Goal: Task Accomplishment & Management: Use online tool/utility

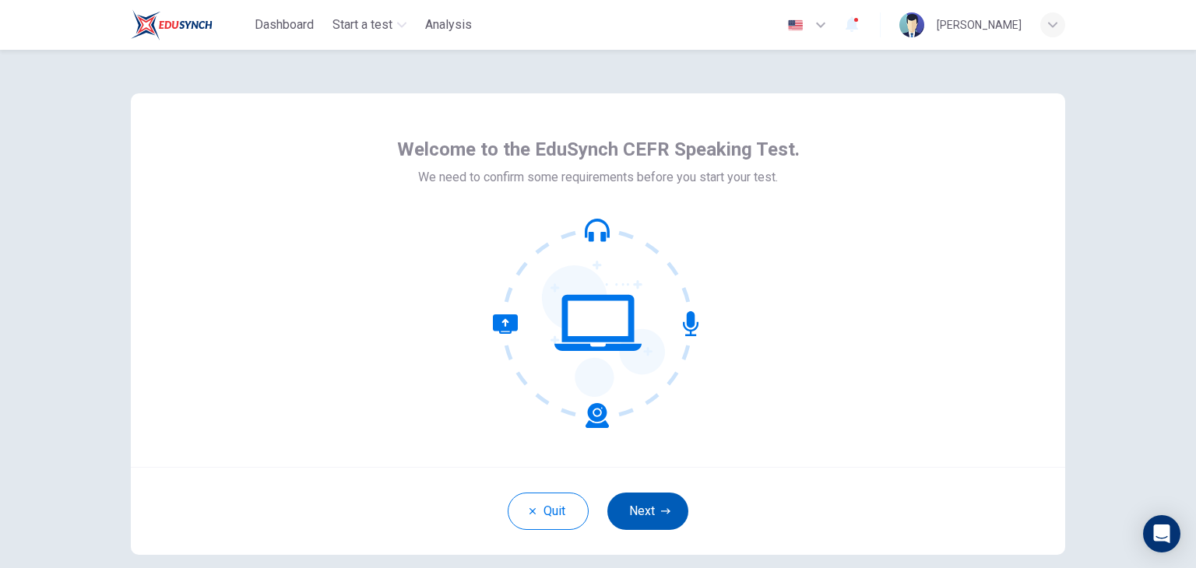
click at [651, 497] on button "Next" at bounding box center [647, 511] width 81 height 37
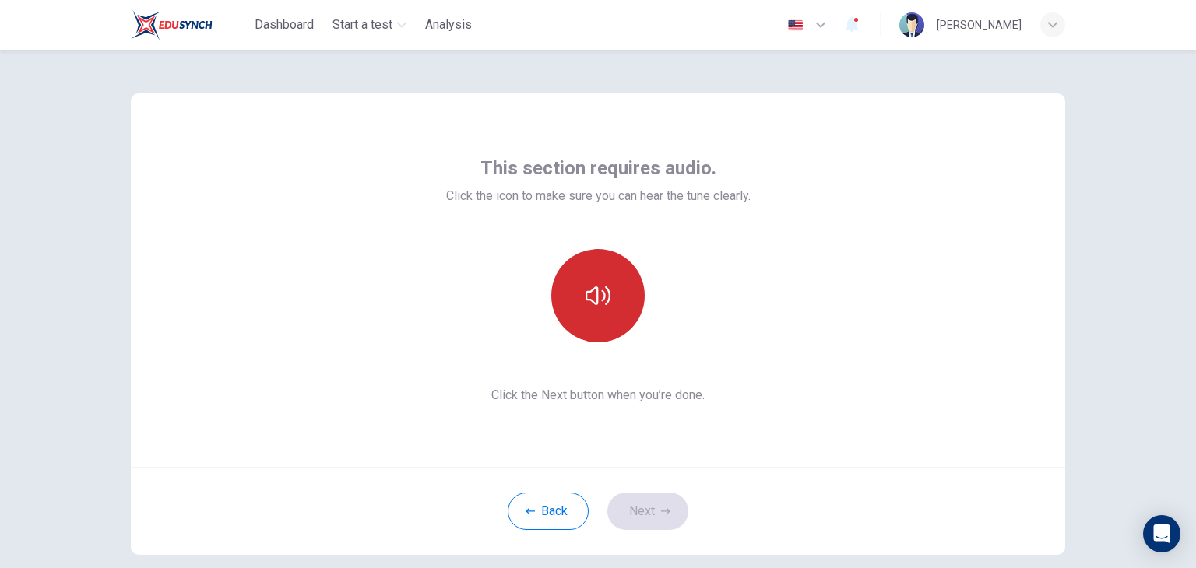
click at [597, 319] on button "button" at bounding box center [597, 295] width 93 height 93
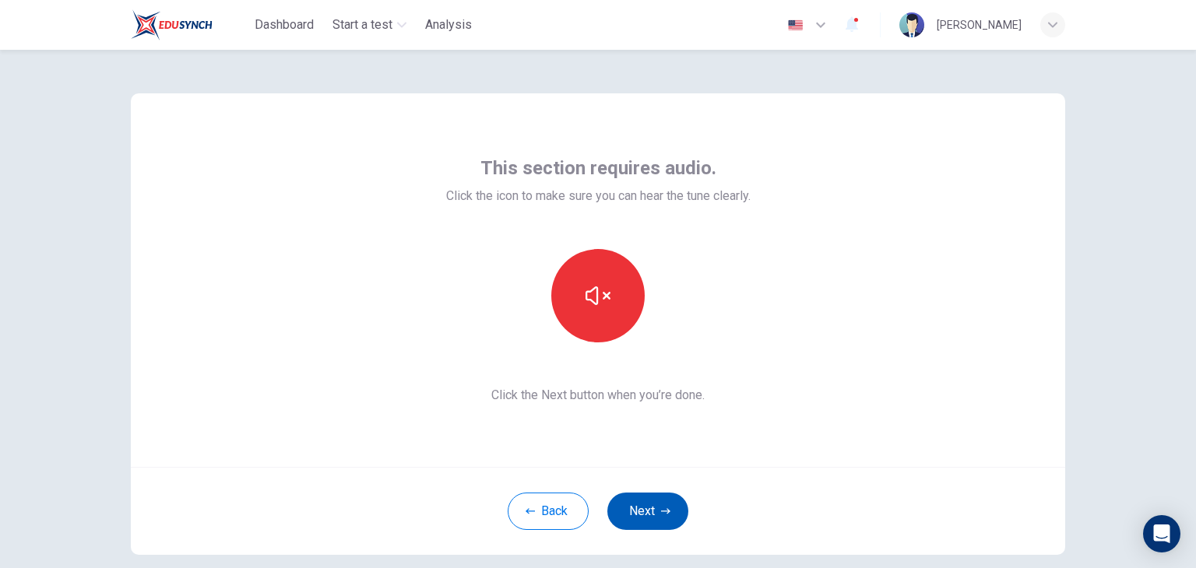
click at [649, 502] on button "Next" at bounding box center [647, 511] width 81 height 37
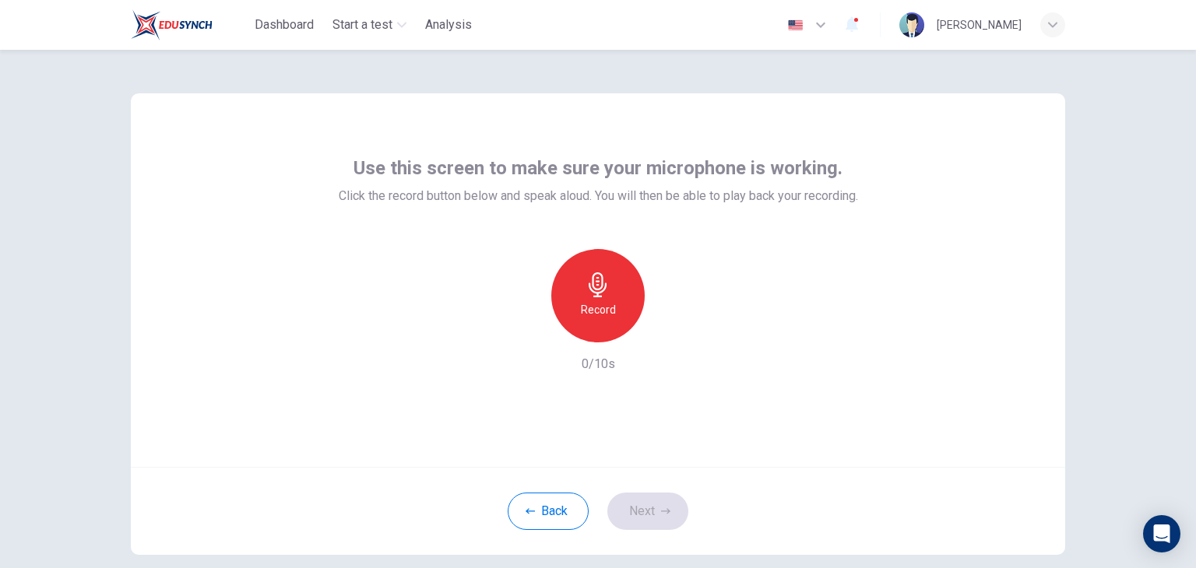
click at [597, 297] on div "Record" at bounding box center [597, 295] width 93 height 93
click at [600, 302] on h6 "Stop" at bounding box center [597, 310] width 23 height 19
click at [664, 325] on icon "button" at bounding box center [670, 330] width 16 height 16
click at [514, 326] on div "button" at bounding box center [526, 330] width 25 height 25
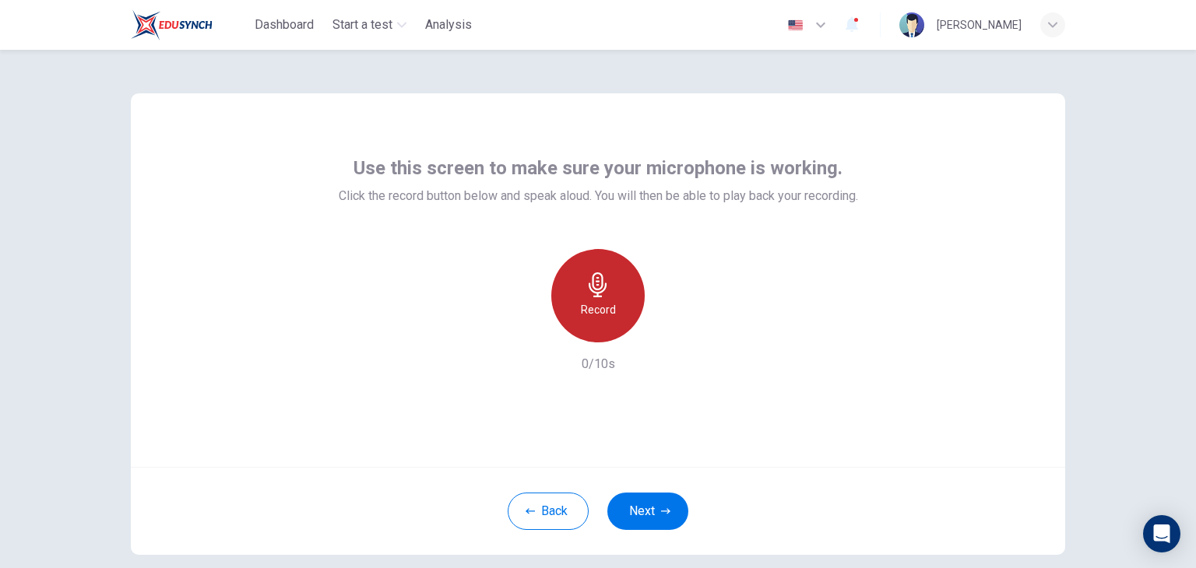
click at [611, 304] on div "Record" at bounding box center [597, 295] width 93 height 93
click at [611, 304] on div "Stop" at bounding box center [597, 295] width 93 height 93
click at [667, 332] on icon "button" at bounding box center [670, 330] width 16 height 16
click at [523, 328] on icon "button" at bounding box center [526, 330] width 9 height 9
click at [601, 308] on h6 "Record" at bounding box center [598, 310] width 35 height 19
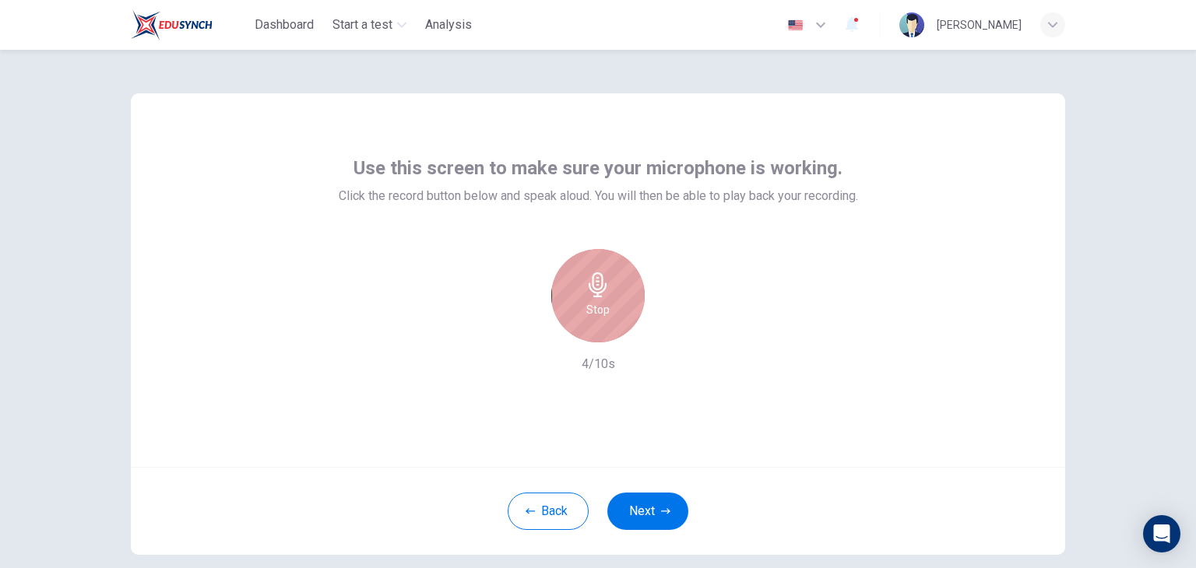
click at [601, 308] on h6 "Stop" at bounding box center [597, 310] width 23 height 19
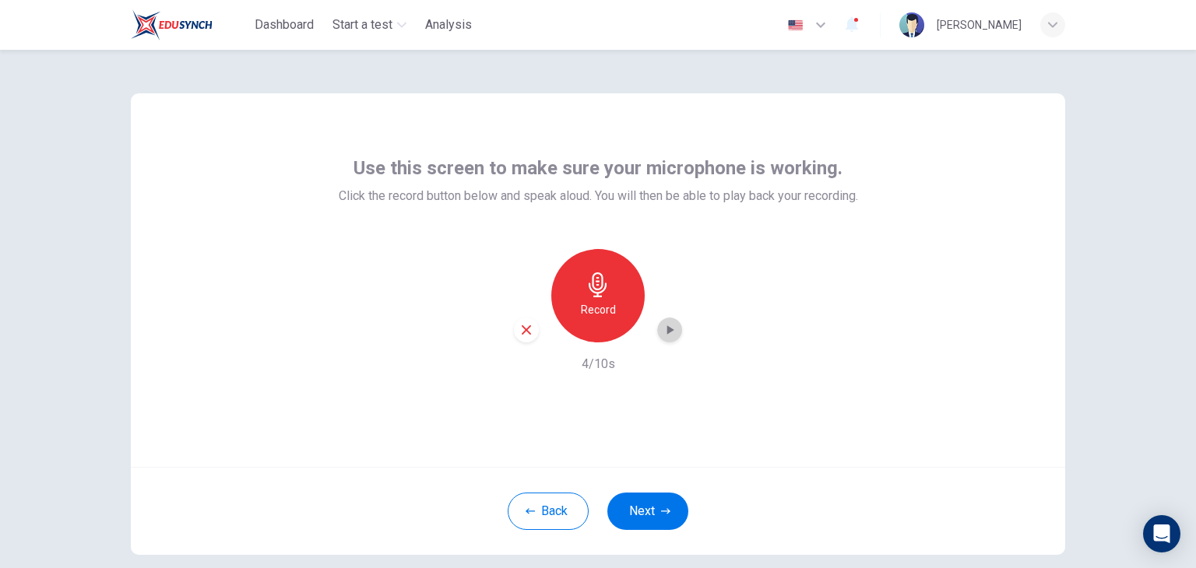
click at [669, 331] on icon "button" at bounding box center [670, 330] width 16 height 16
click at [540, 506] on button "Back" at bounding box center [548, 511] width 81 height 37
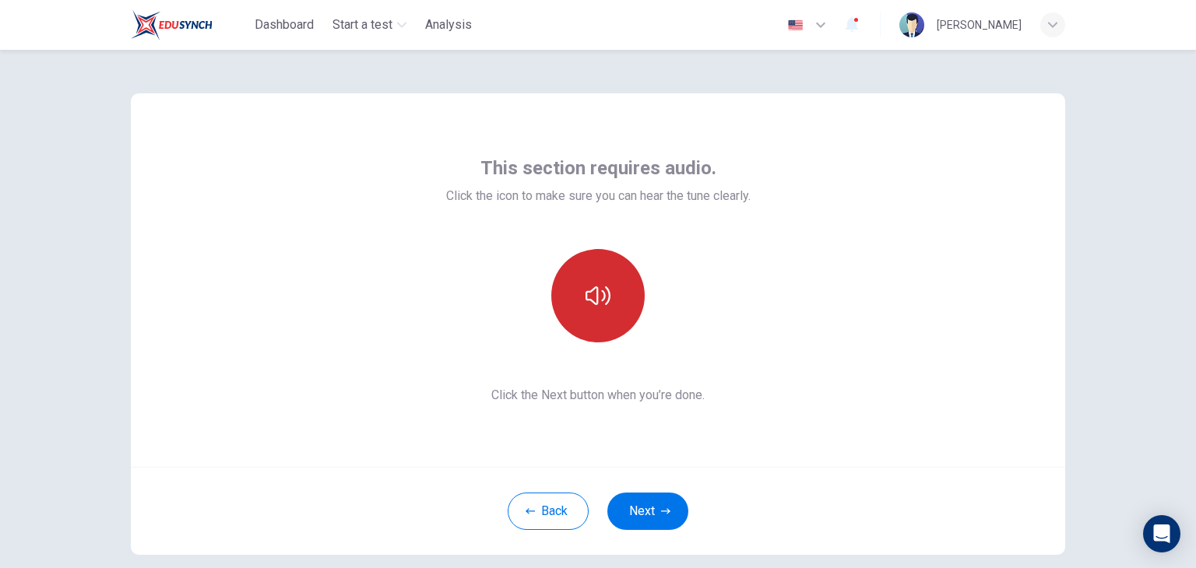
click at [589, 315] on button "button" at bounding box center [597, 295] width 93 height 93
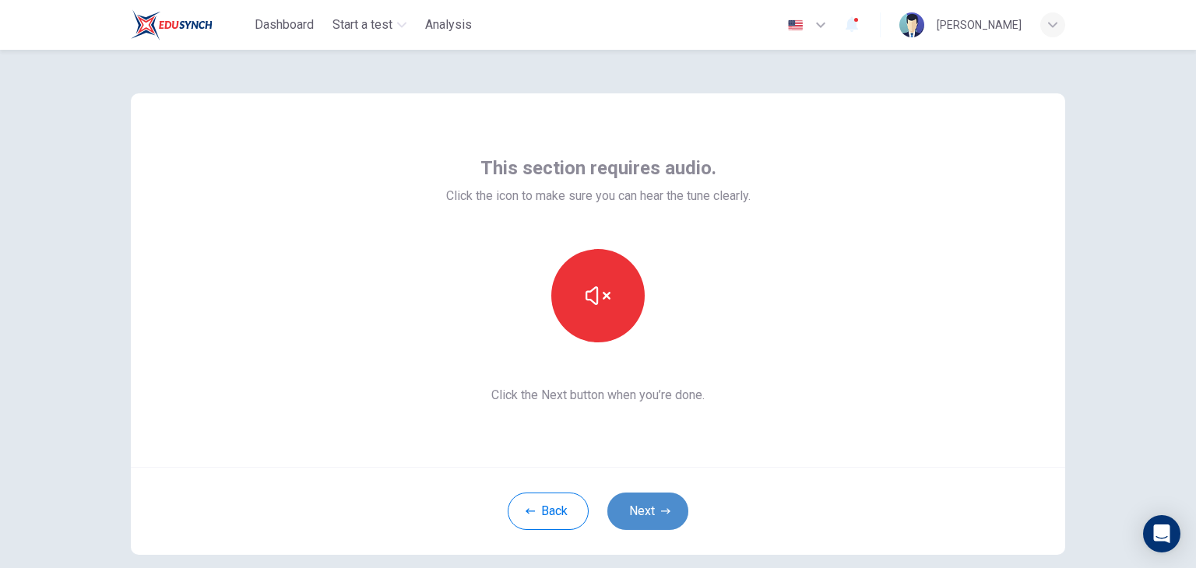
click at [642, 513] on button "Next" at bounding box center [647, 511] width 81 height 37
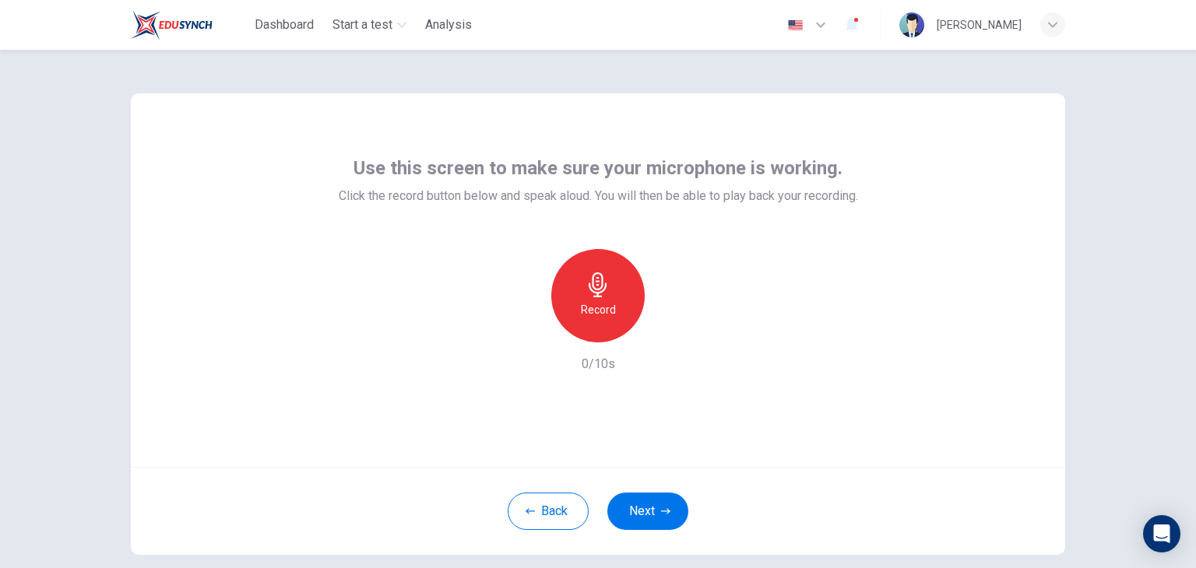
click at [567, 312] on div "Record" at bounding box center [597, 295] width 93 height 93
click at [617, 327] on div "Stop" at bounding box center [597, 295] width 93 height 93
click at [667, 332] on icon "button" at bounding box center [670, 330] width 7 height 9
click at [601, 299] on div "Record" at bounding box center [597, 295] width 93 height 93
click at [601, 303] on h6 "Stop" at bounding box center [597, 310] width 23 height 19
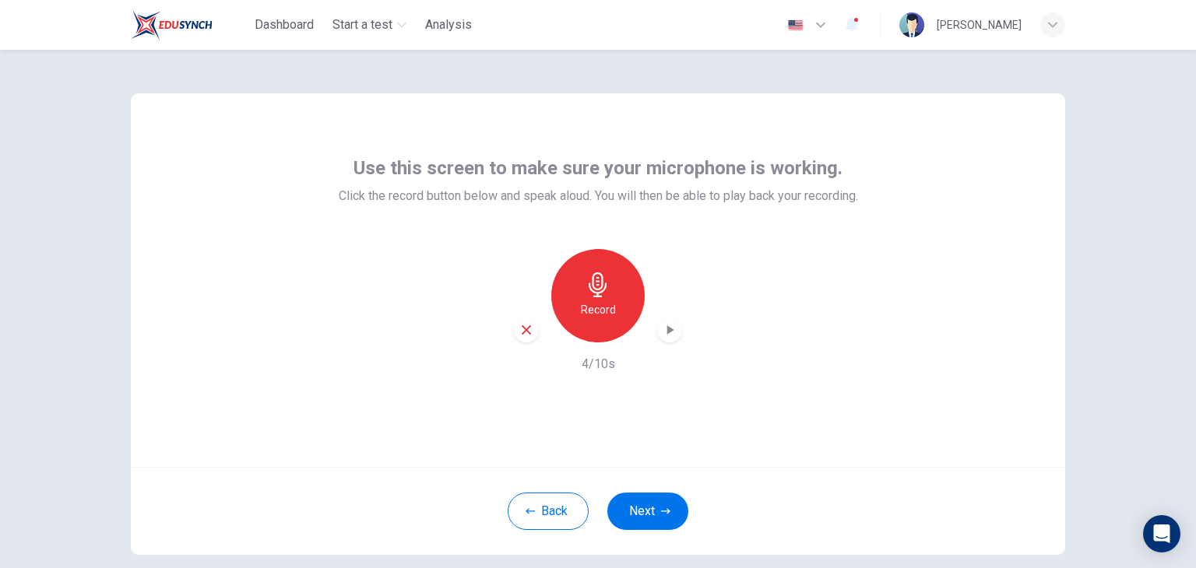
click at [667, 329] on icon "button" at bounding box center [670, 330] width 7 height 9
click at [523, 328] on icon "button" at bounding box center [526, 330] width 14 height 14
click at [596, 308] on h6 "Record" at bounding box center [598, 310] width 35 height 19
click at [598, 297] on icon "button" at bounding box center [598, 285] width 25 height 25
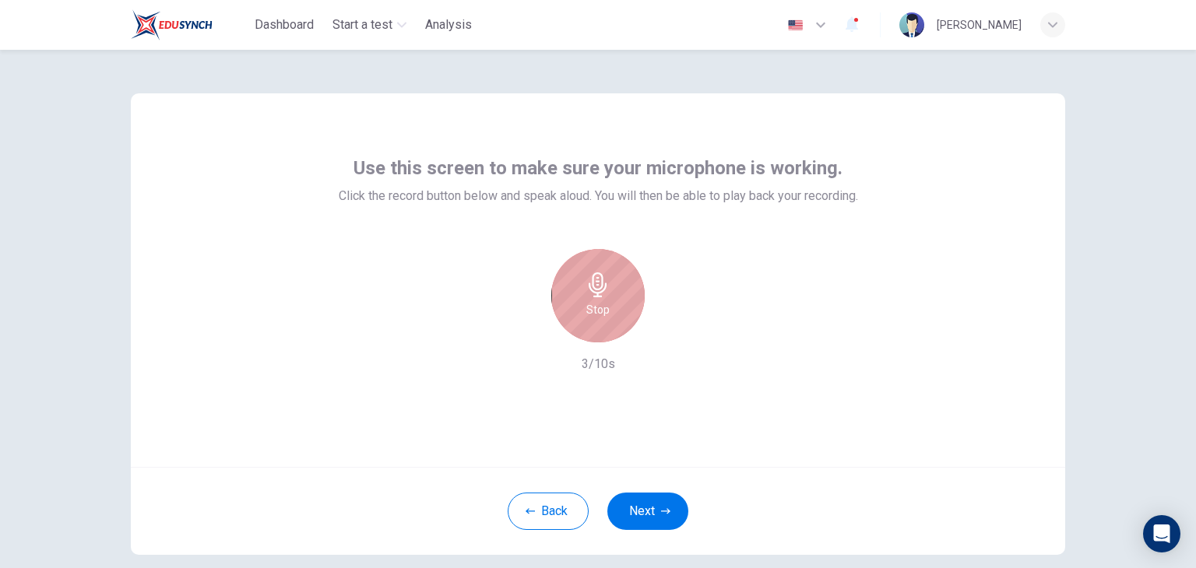
click at [598, 293] on icon "button" at bounding box center [598, 285] width 25 height 25
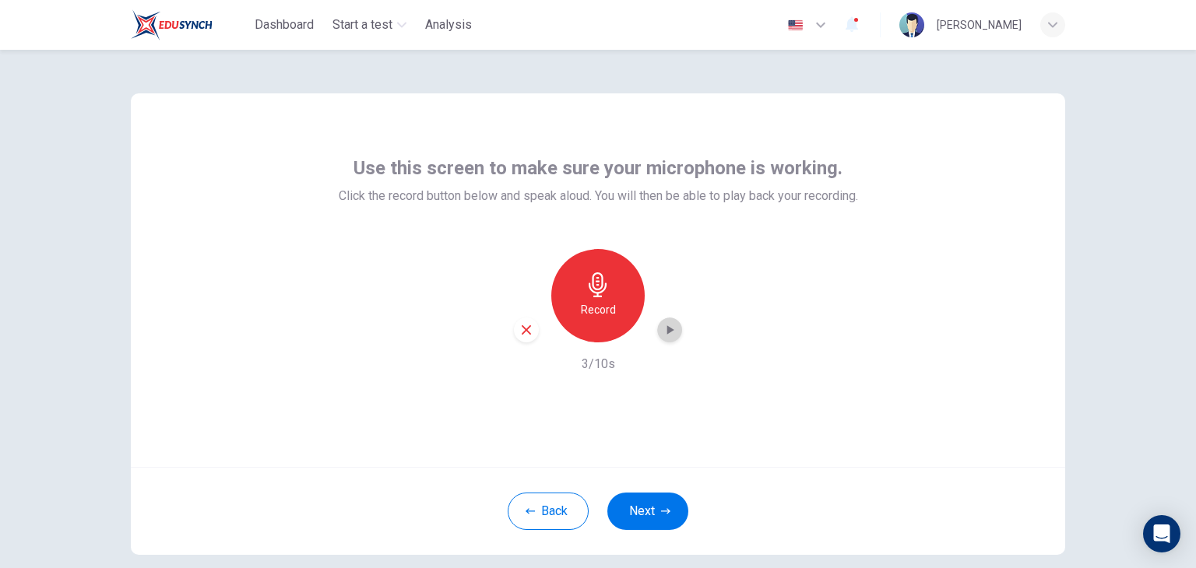
click at [667, 330] on icon "button" at bounding box center [670, 330] width 7 height 9
click at [516, 337] on div "button" at bounding box center [526, 330] width 25 height 25
click at [582, 300] on div "Record" at bounding box center [597, 295] width 93 height 93
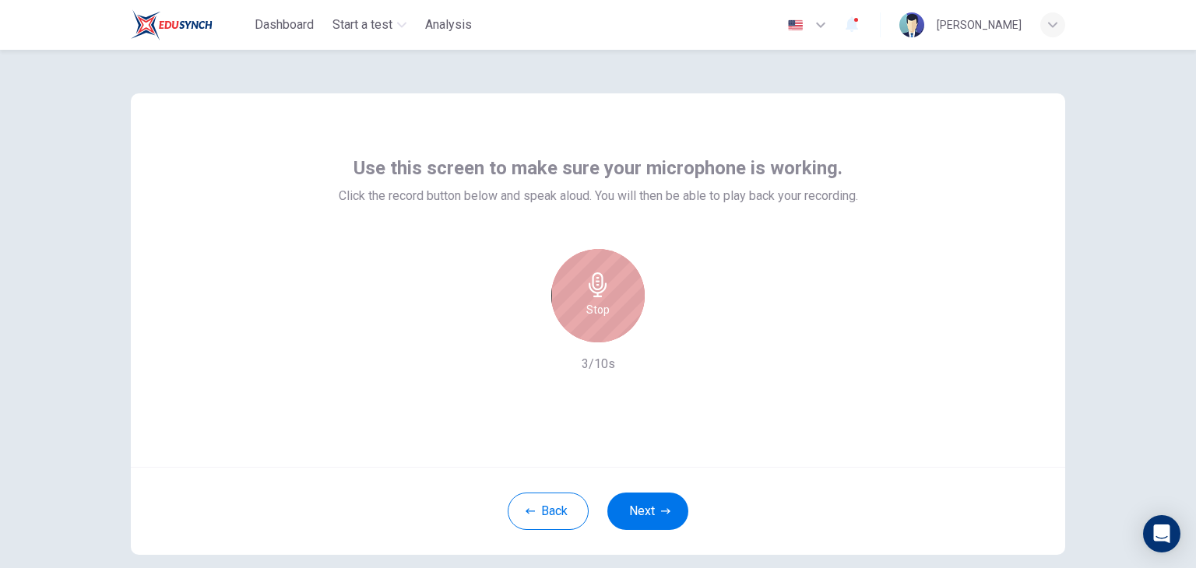
click at [582, 300] on div "Stop" at bounding box center [597, 295] width 93 height 93
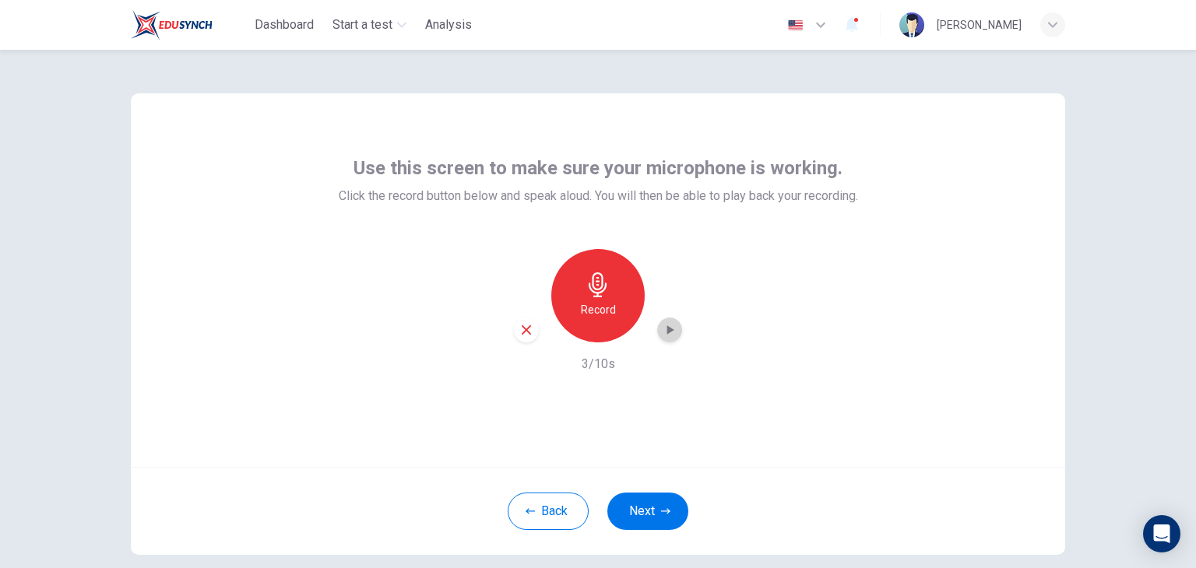
click at [662, 332] on icon "button" at bounding box center [670, 330] width 16 height 16
click at [522, 328] on icon "button" at bounding box center [526, 330] width 9 height 9
click at [589, 313] on h6 "Record" at bounding box center [598, 310] width 35 height 19
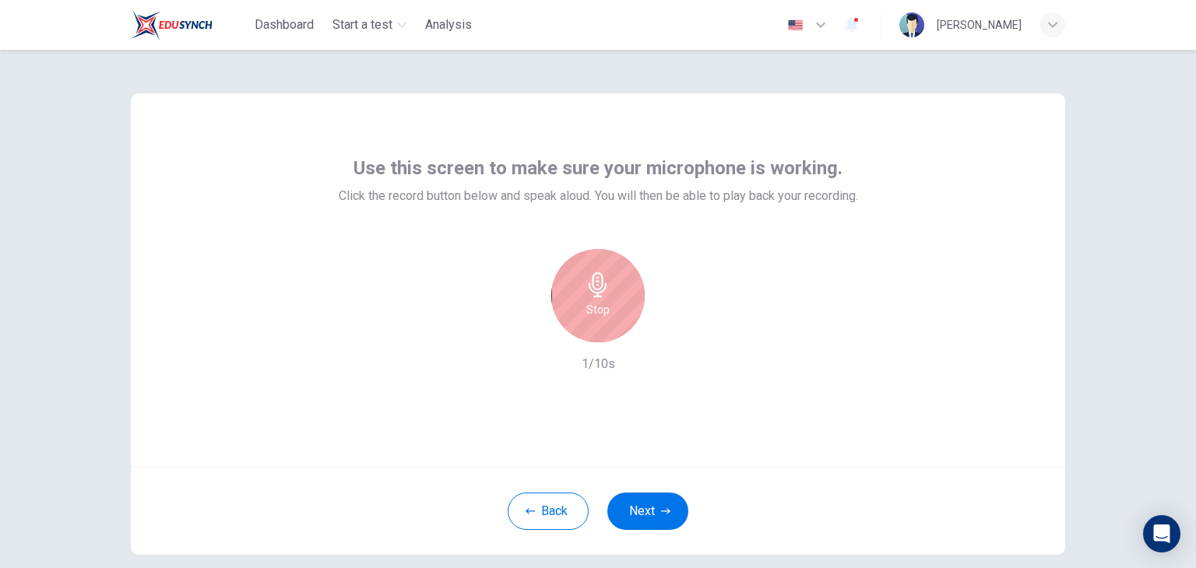
click at [590, 315] on h6 "Stop" at bounding box center [597, 310] width 23 height 19
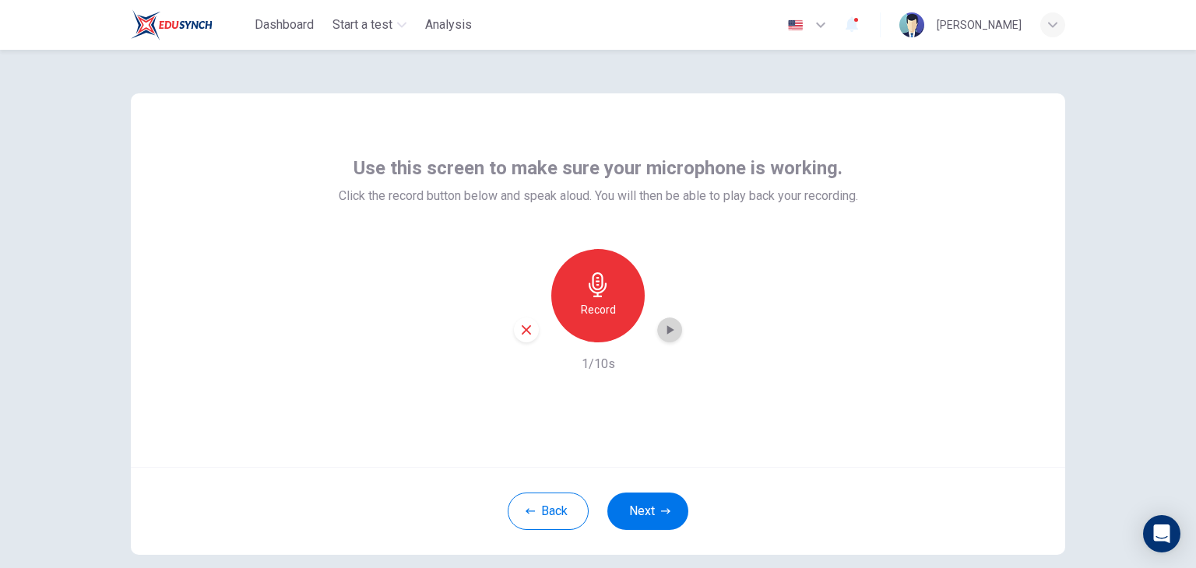
click at [662, 329] on icon "button" at bounding box center [670, 330] width 16 height 16
click at [522, 332] on icon "button" at bounding box center [526, 330] width 9 height 9
click at [640, 512] on button "Next" at bounding box center [647, 511] width 81 height 37
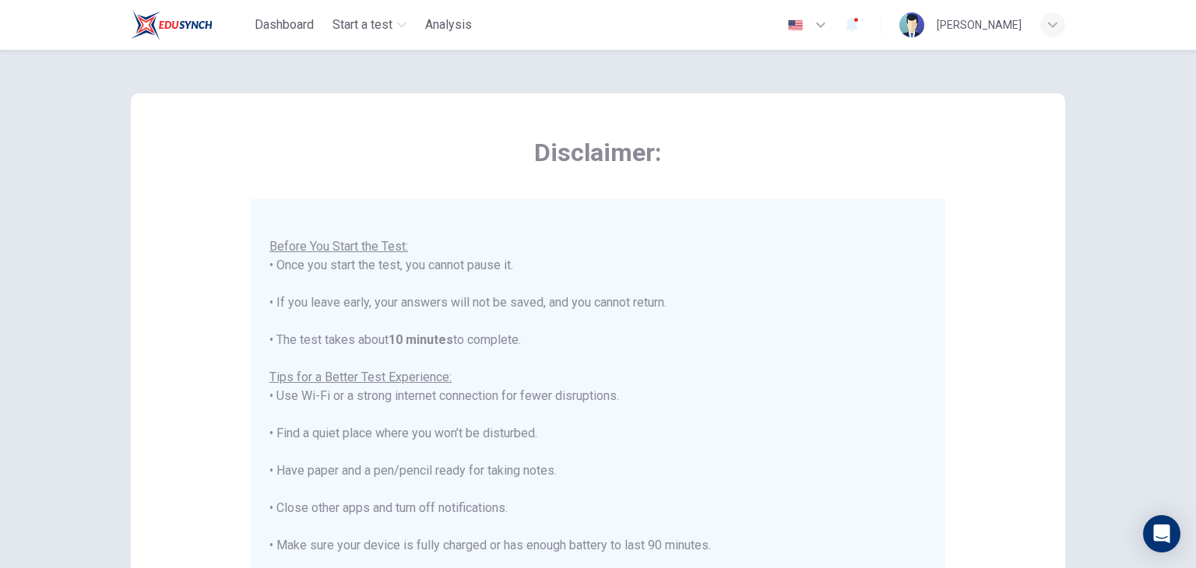
scroll to position [297, 0]
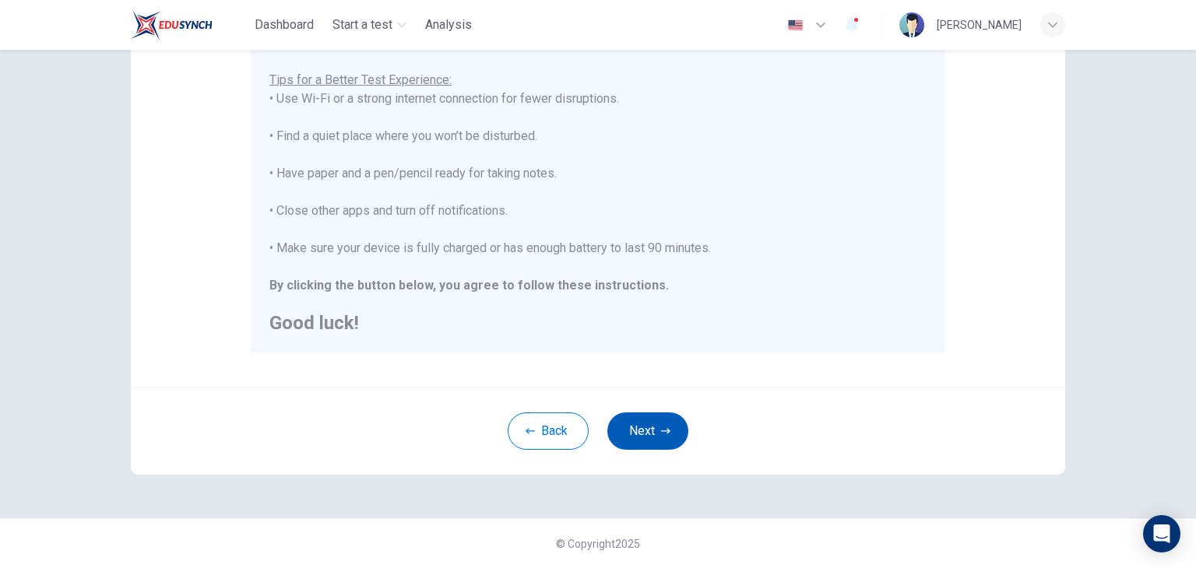
click at [651, 431] on button "Next" at bounding box center [647, 431] width 81 height 37
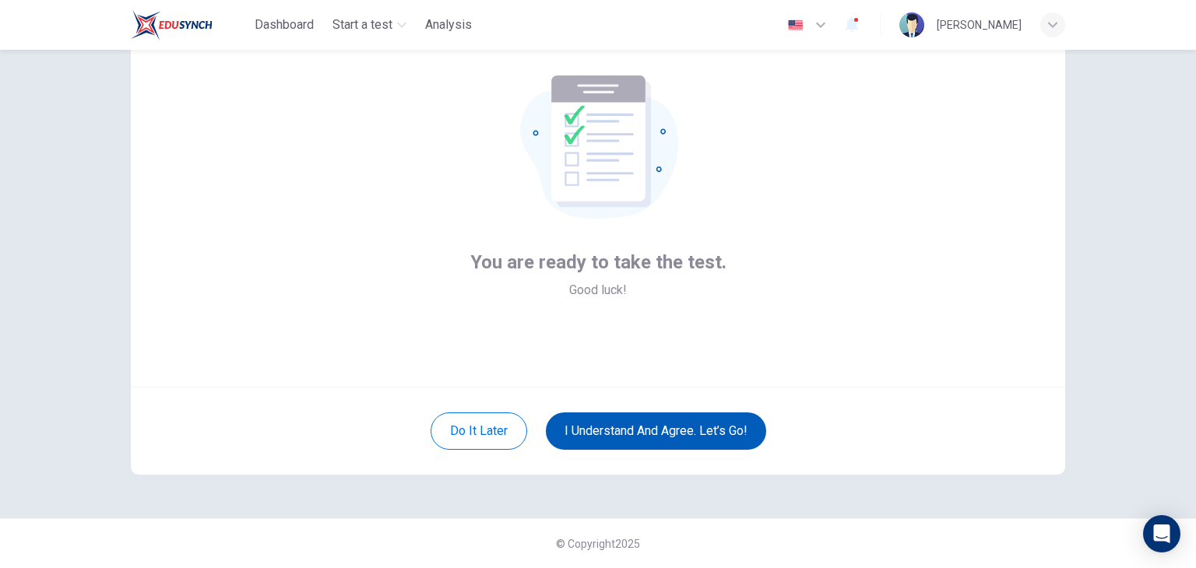
scroll to position [80, 0]
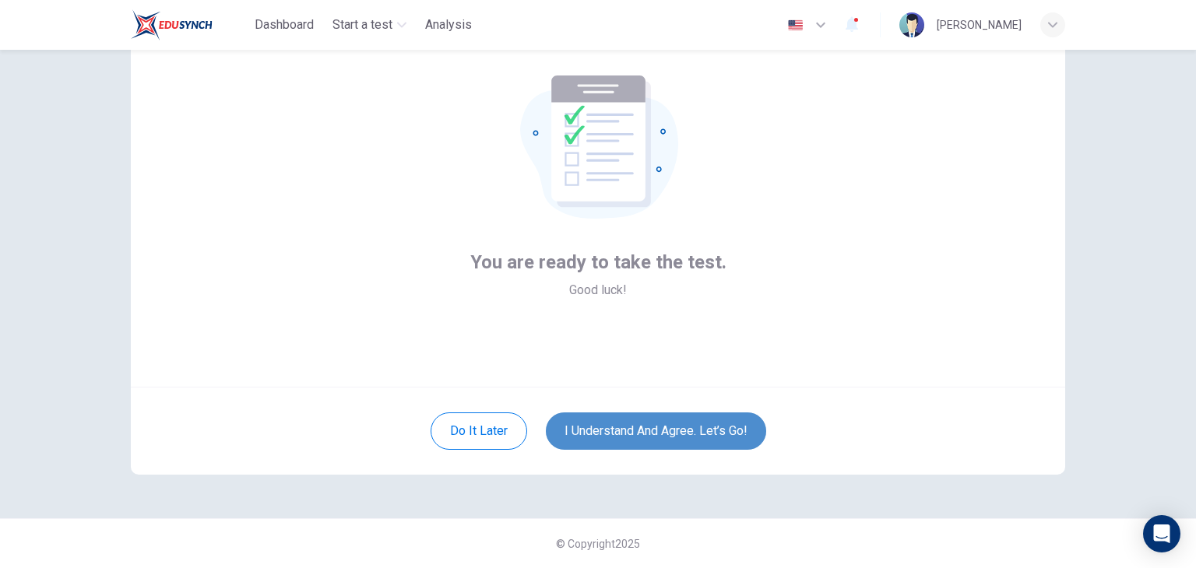
click at [651, 431] on button "I understand and agree. Let’s go!" at bounding box center [656, 431] width 220 height 37
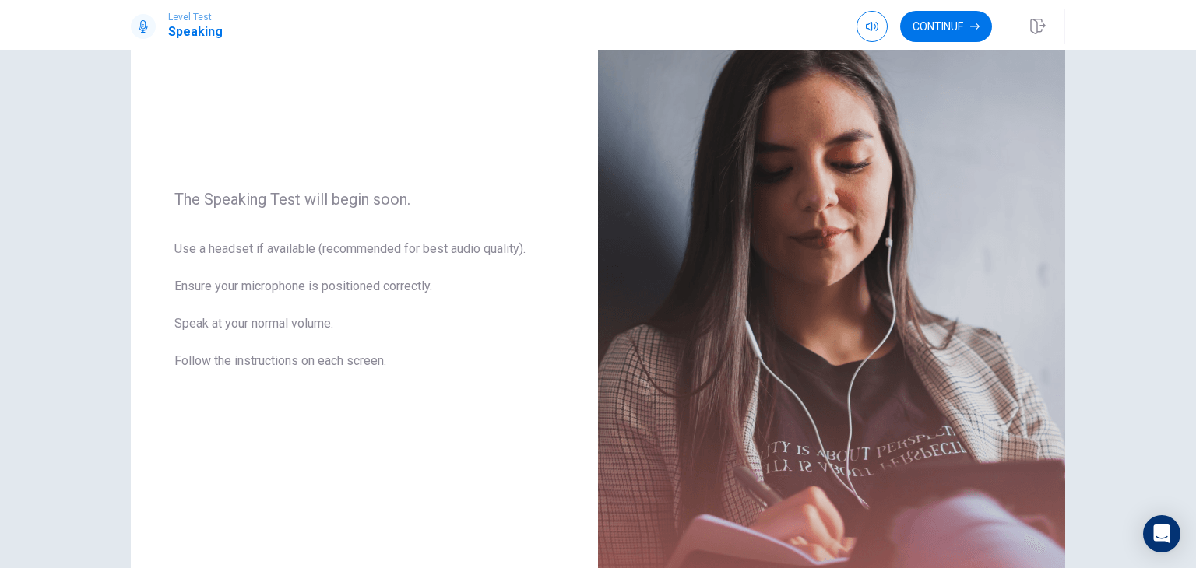
scroll to position [273, 0]
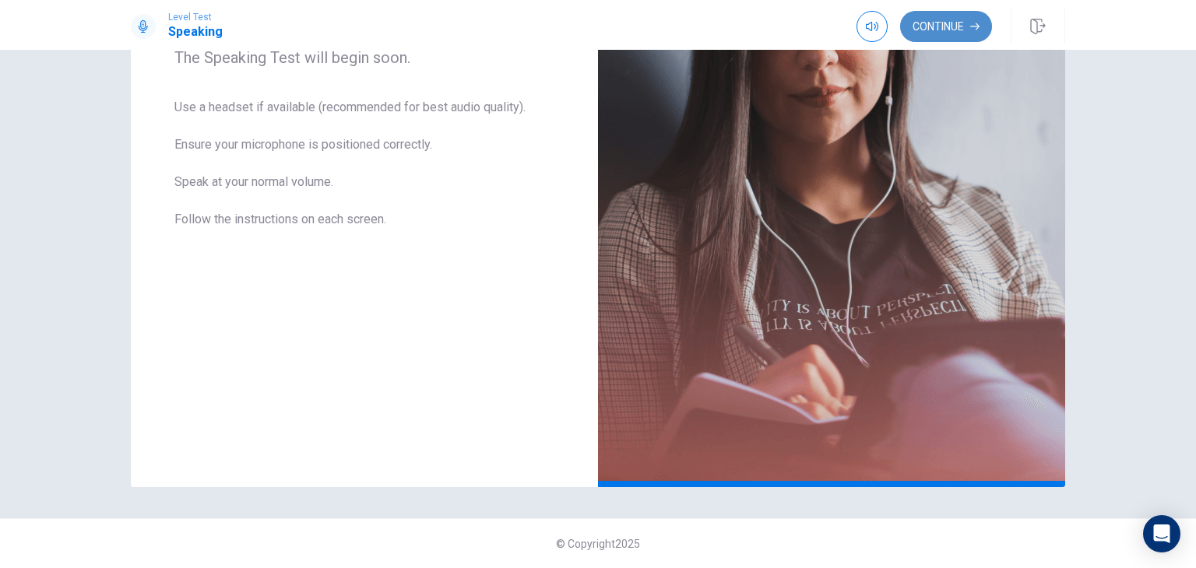
click at [968, 28] on button "Continue" at bounding box center [946, 26] width 92 height 31
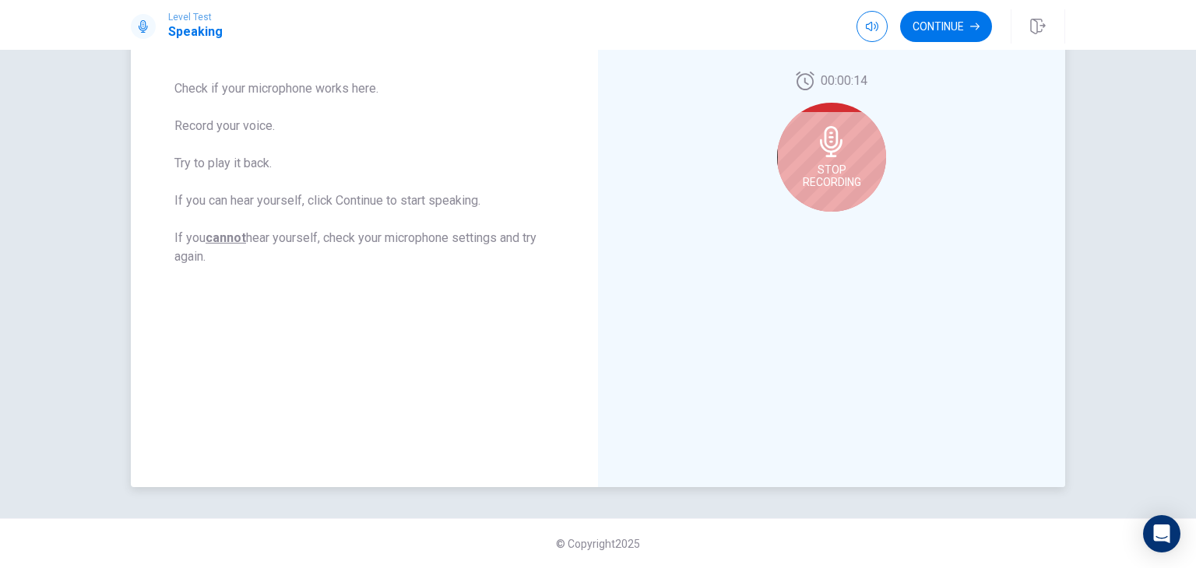
click at [824, 158] on div "Stop Recording" at bounding box center [831, 157] width 109 height 109
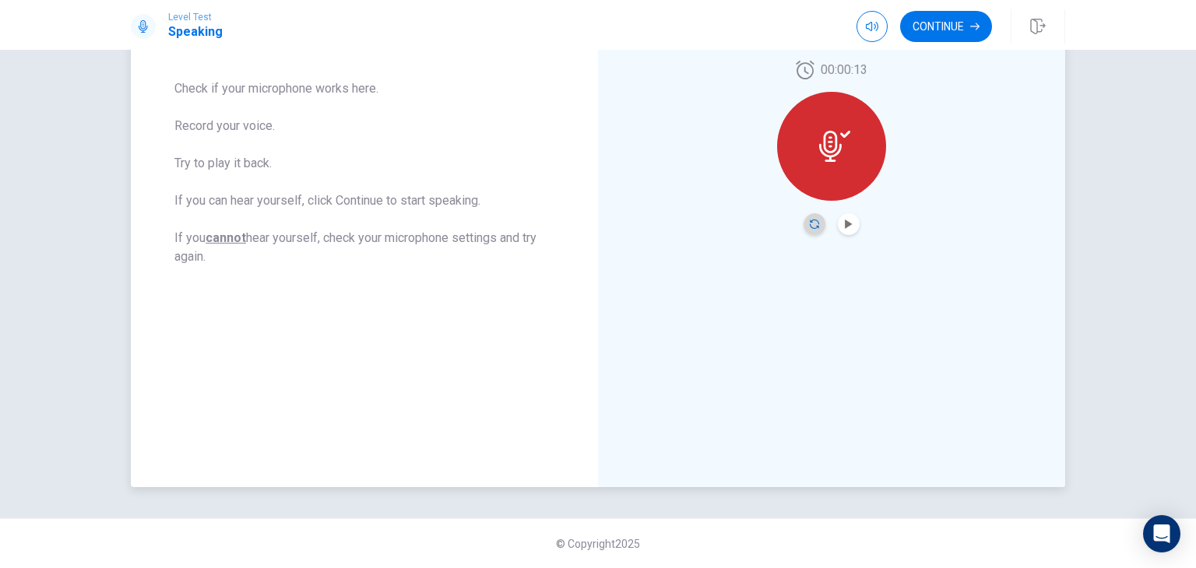
click at [810, 222] on icon "Record Again" at bounding box center [814, 224] width 9 height 9
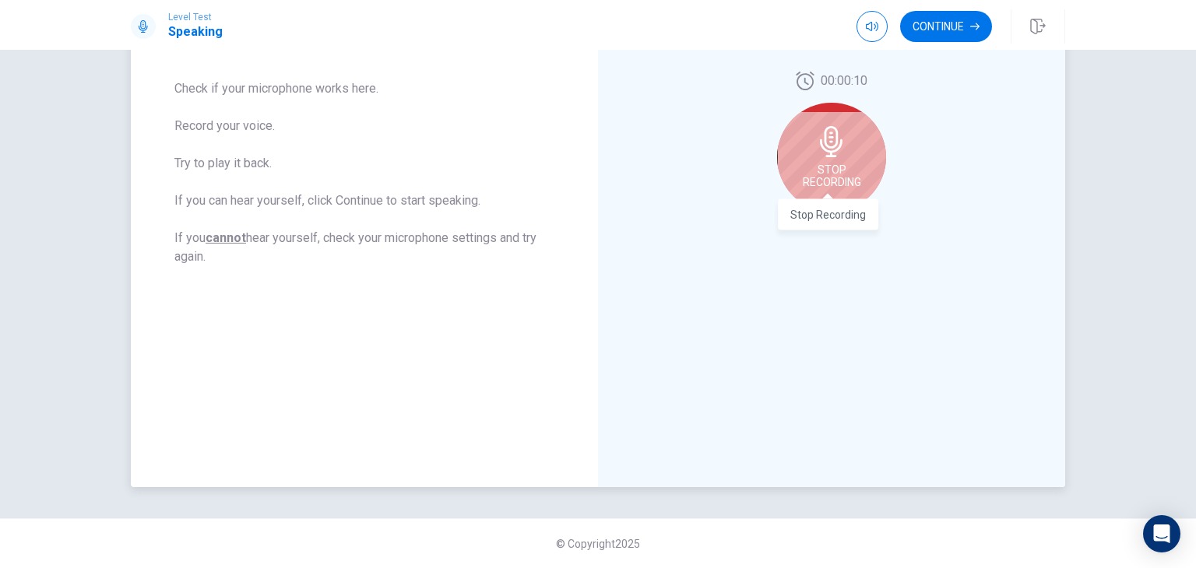
click at [842, 167] on span "Stop Recording" at bounding box center [832, 176] width 58 height 25
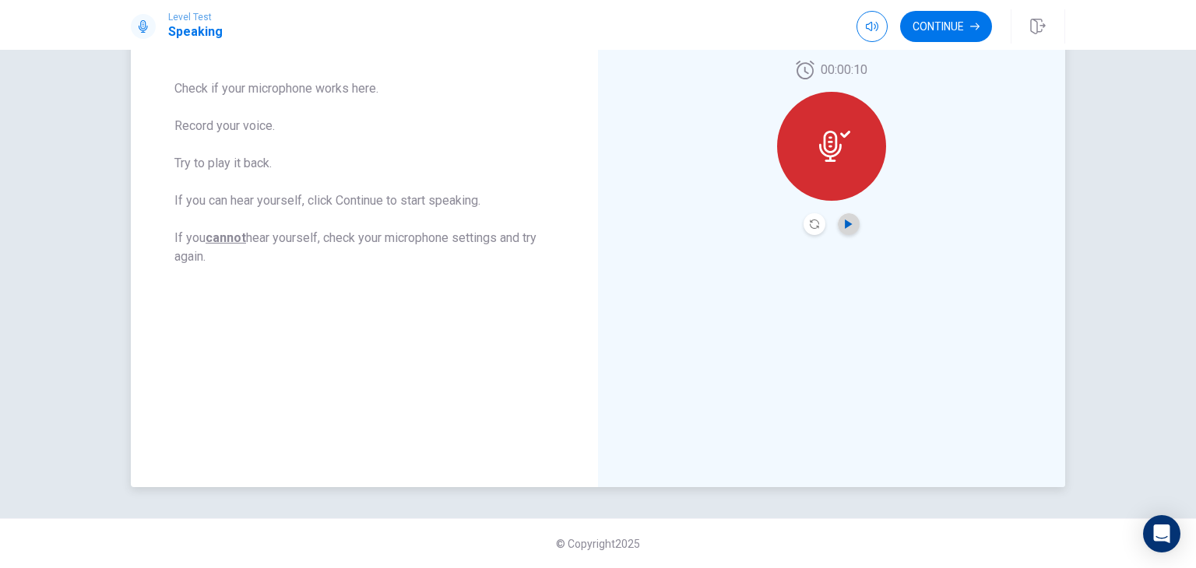
click at [848, 227] on icon "Play Audio" at bounding box center [848, 224] width 9 height 9
click at [810, 222] on icon "Record Again" at bounding box center [814, 224] width 9 height 9
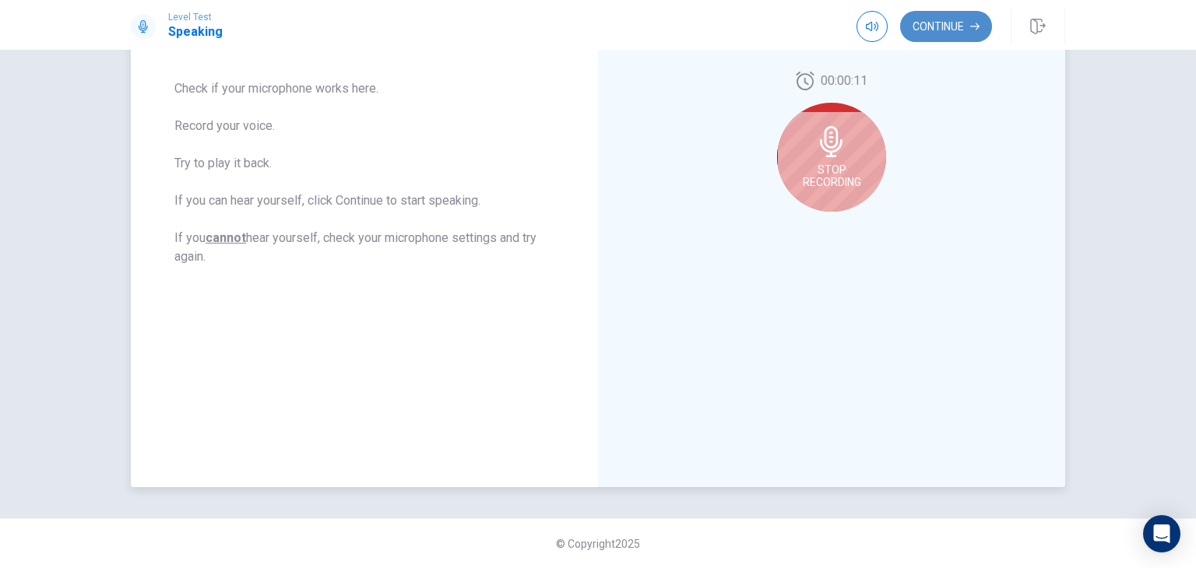
click at [956, 35] on button "Continue" at bounding box center [946, 26] width 92 height 31
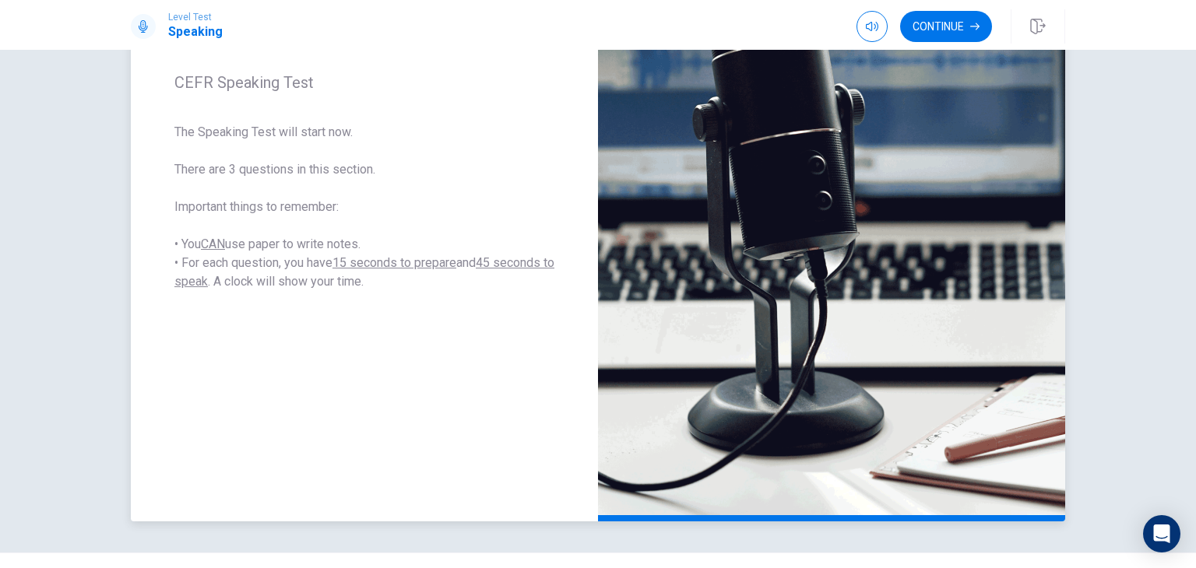
scroll to position [234, 0]
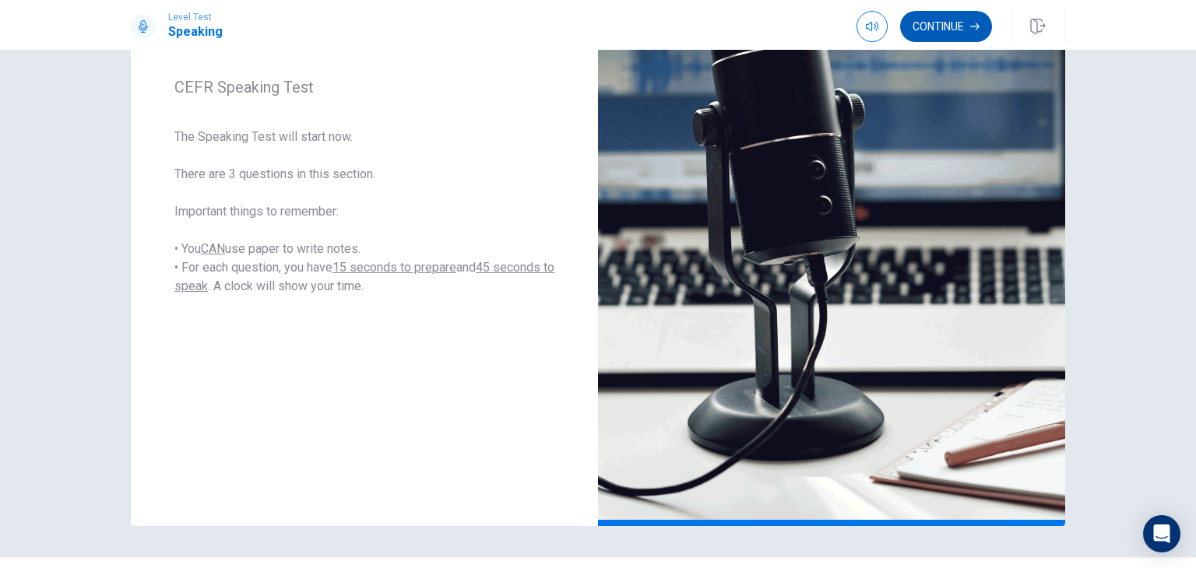
click at [944, 27] on button "Continue" at bounding box center [946, 26] width 92 height 31
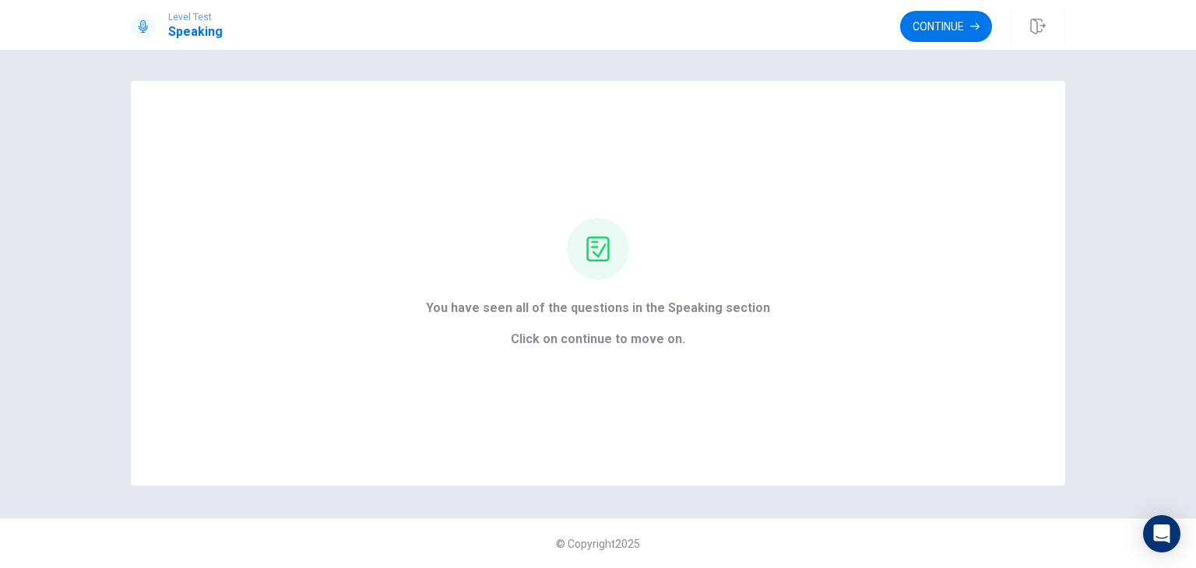
scroll to position [0, 0]
click at [959, 16] on button "Continue" at bounding box center [946, 26] width 92 height 31
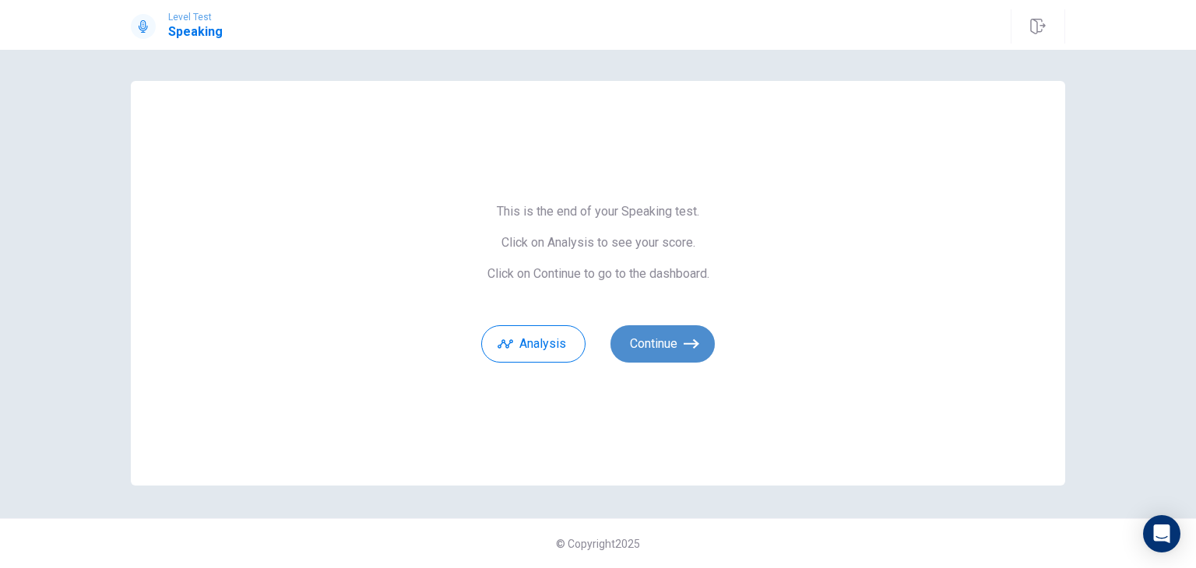
click at [660, 342] on button "Continue" at bounding box center [663, 344] width 104 height 37
